Goal: Information Seeking & Learning: Learn about a topic

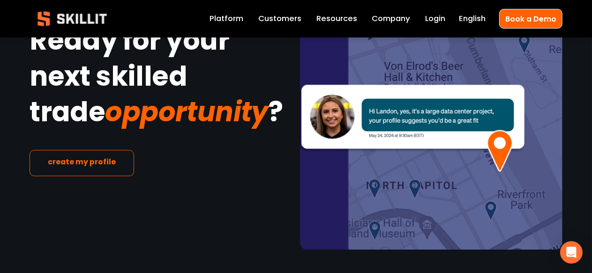
scroll to position [1896, 0]
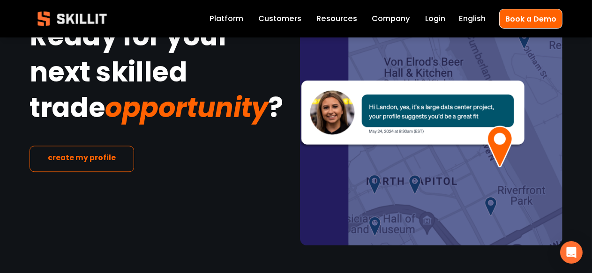
click at [271, 19] on link "Customers" at bounding box center [279, 18] width 43 height 13
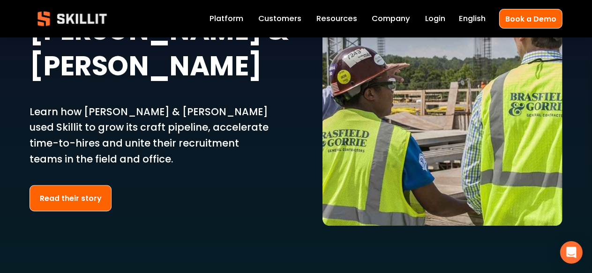
scroll to position [1829, 0]
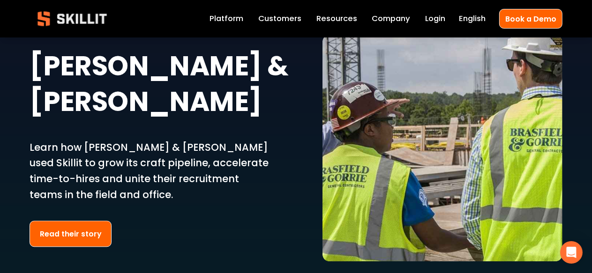
click at [0, 0] on span "Pricing" at bounding box center [0, 0] width 0 height 0
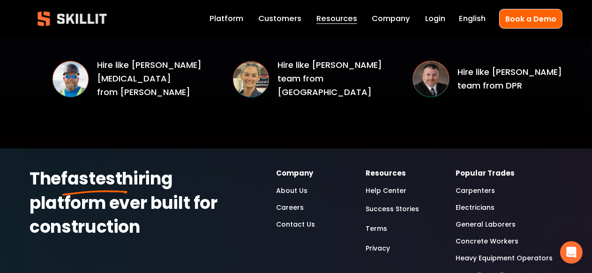
scroll to position [1501, 0]
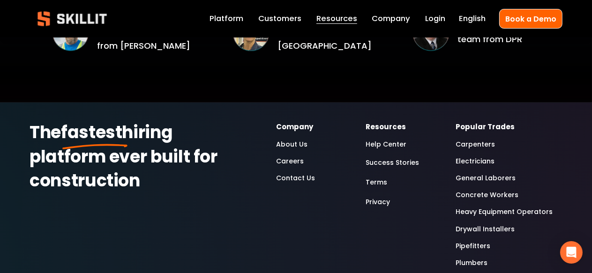
click at [288, 139] on link "About Us" at bounding box center [291, 144] width 31 height 11
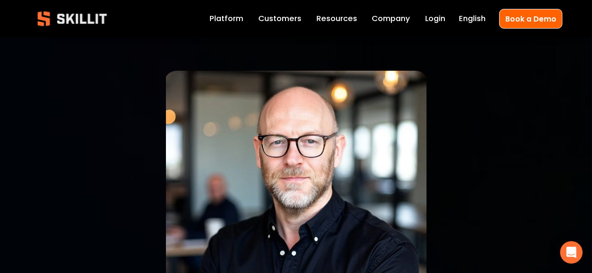
click at [385, 19] on link "Company" at bounding box center [391, 18] width 38 height 13
click at [220, 20] on link "Platform" at bounding box center [227, 18] width 34 height 13
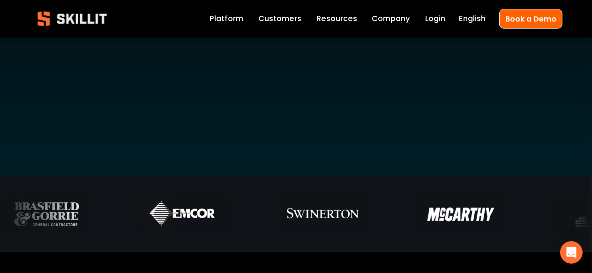
scroll to position [234, 0]
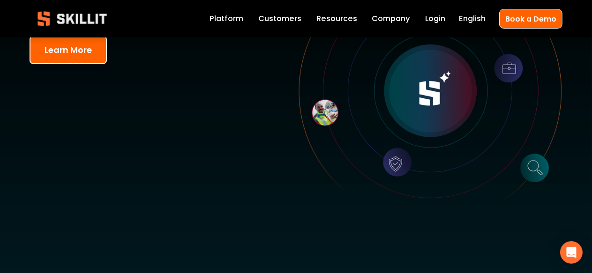
click at [63, 48] on button "Learn More" at bounding box center [68, 50] width 77 height 29
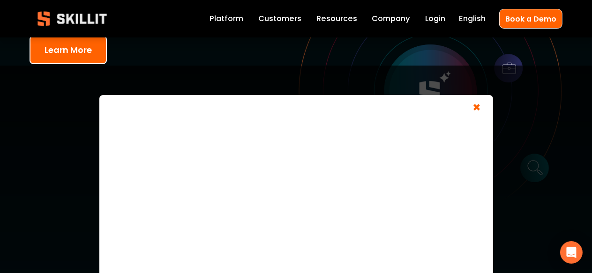
scroll to position [89, 0]
